Goal: Use online tool/utility: Use online tool/utility

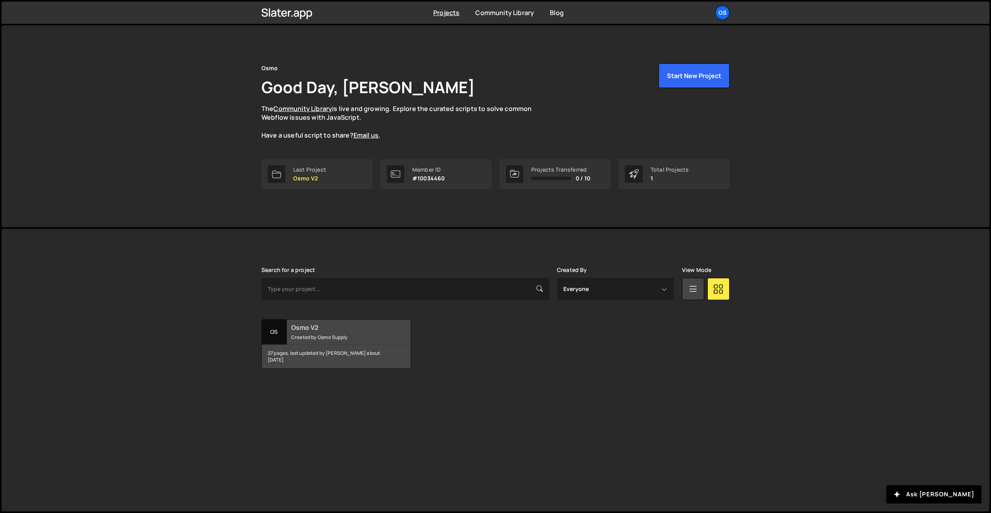
click at [340, 334] on small "Created by Osmo Supply" at bounding box center [339, 337] width 96 height 7
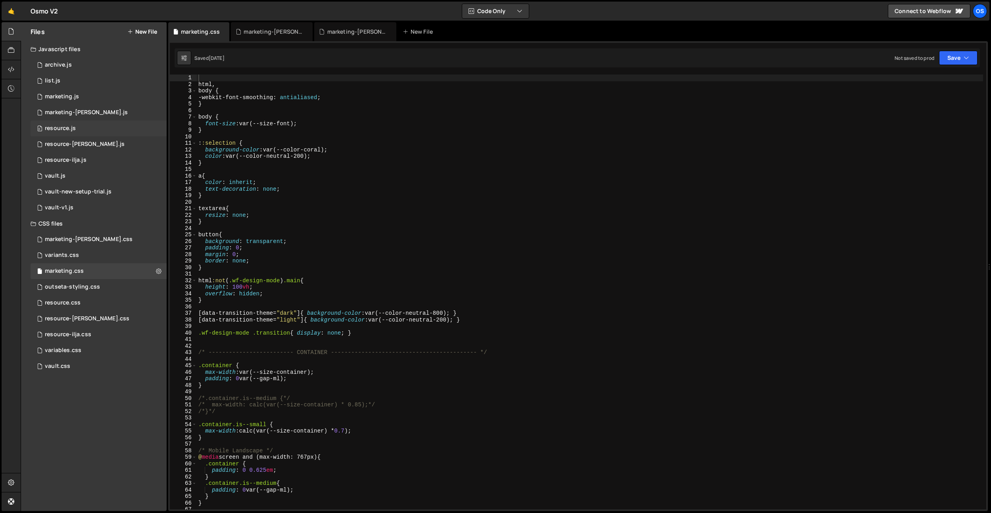
click at [77, 130] on div "0 resource.js 0" at bounding box center [99, 129] width 136 height 16
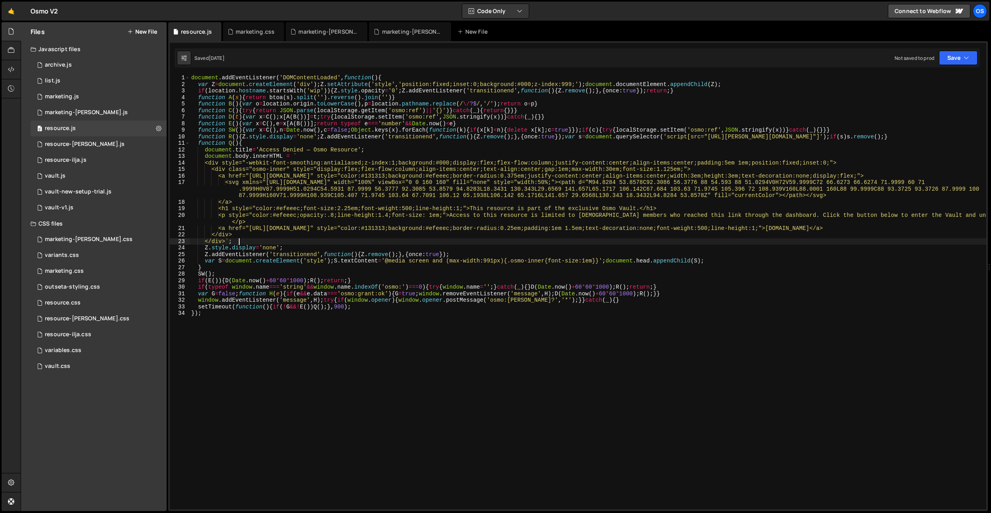
click at [300, 242] on div "document . addEventListener ( 'DOMContentLoaded' , function ( ) { var Z = docum…" at bounding box center [588, 299] width 796 height 448
click at [543, 94] on div "document . addEventListener ( 'DOMContentLoaded' , function ( ) { var Z = docum…" at bounding box center [588, 299] width 796 height 448
type textarea "if(location.hostname.startsWith('wip')){Z.style.opacity='0';Z.addEventListener(…"
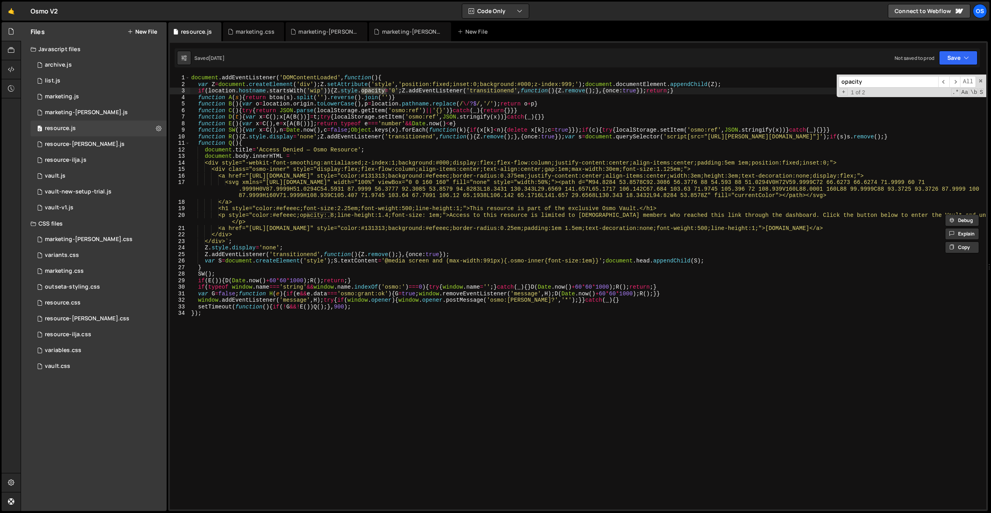
type input "opacity"
click at [405, 89] on div "document . addEventListener ( 'DOMContentLoaded' , function ( ) { var Z = docum…" at bounding box center [588, 299] width 796 height 448
drag, startPoint x: 402, startPoint y: 91, endPoint x: 336, endPoint y: 91, distance: 65.8
click at [336, 91] on div "document . addEventListener ( 'DOMContentLoaded' , function ( ) { var Z = docum…" at bounding box center [588, 299] width 796 height 448
paste textarea "style.opacity='0';Z."
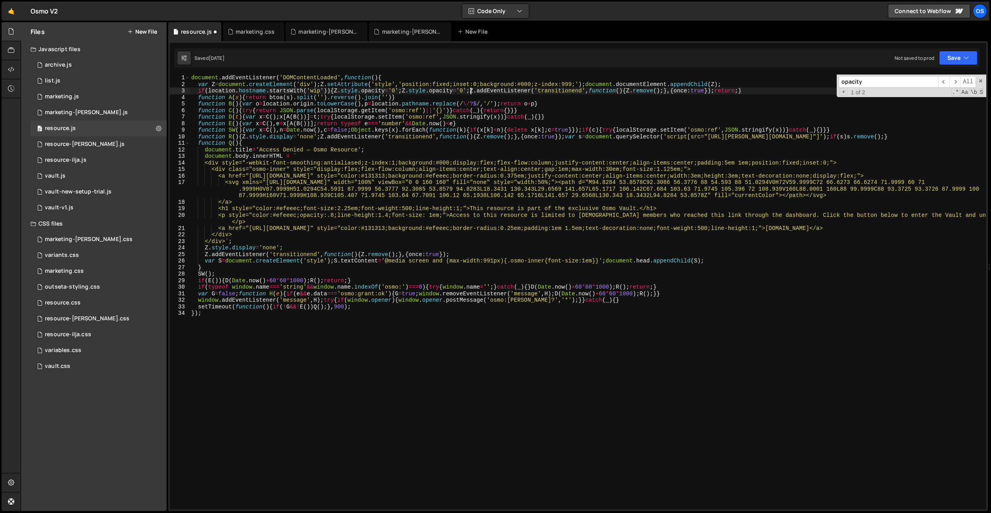
click at [447, 91] on div "document . addEventListener ( 'DOMContentLoaded' , function ( ) { var Z = docum…" at bounding box center [588, 299] width 796 height 448
click at [472, 91] on div "document . addEventListener ( 'DOMContentLoaded' , function ( ) { var Z = docum…" at bounding box center [588, 299] width 796 height 448
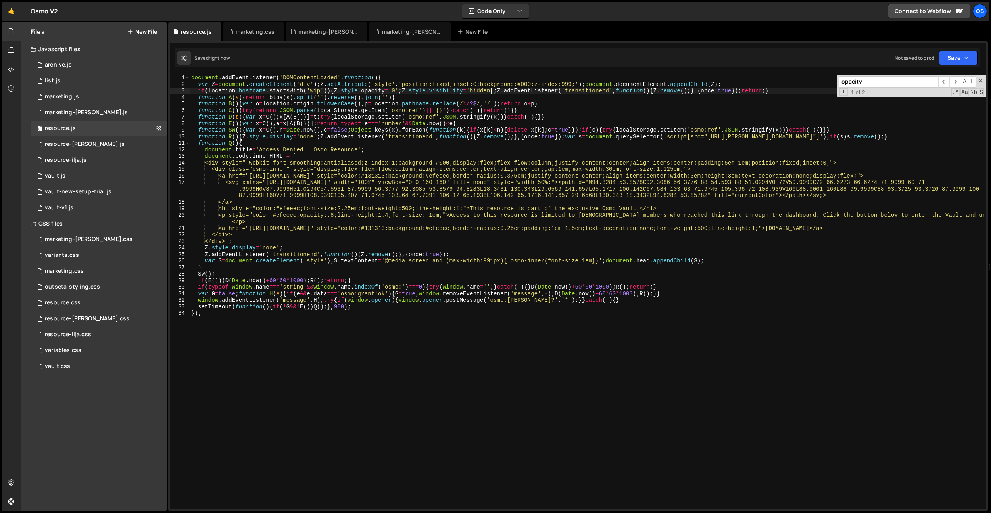
type textarea "if(location.hostname.startsWith('wip')){Z.style.opacity='0';Z.style.visibility=…"
